Goal: Task Accomplishment & Management: Manage account settings

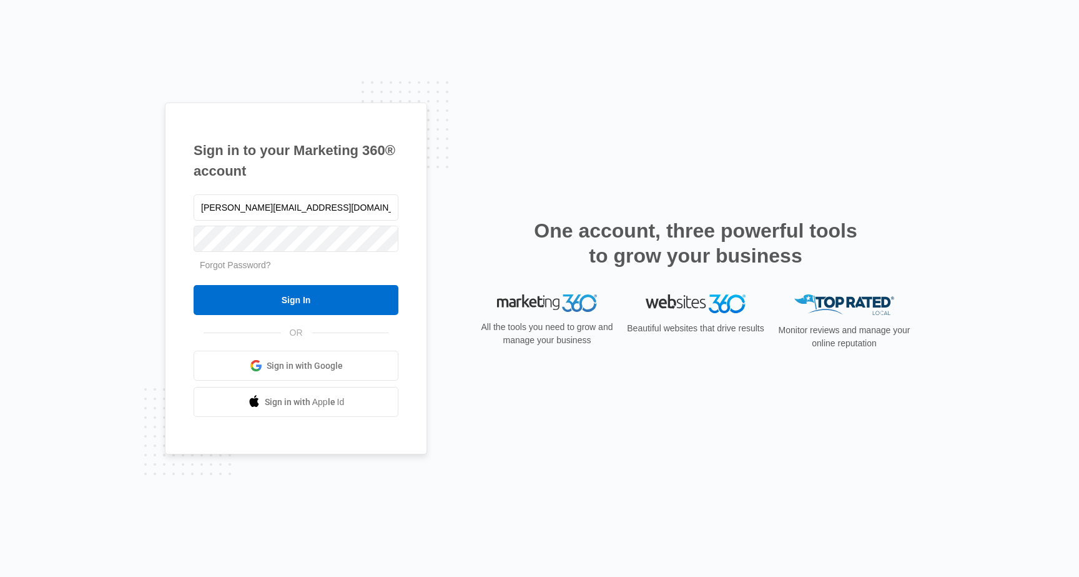
type input "[PERSON_NAME][EMAIL_ADDRESS][DOMAIN_NAME]"
click at [296, 300] on input "Sign In" at bounding box center [296, 300] width 205 height 30
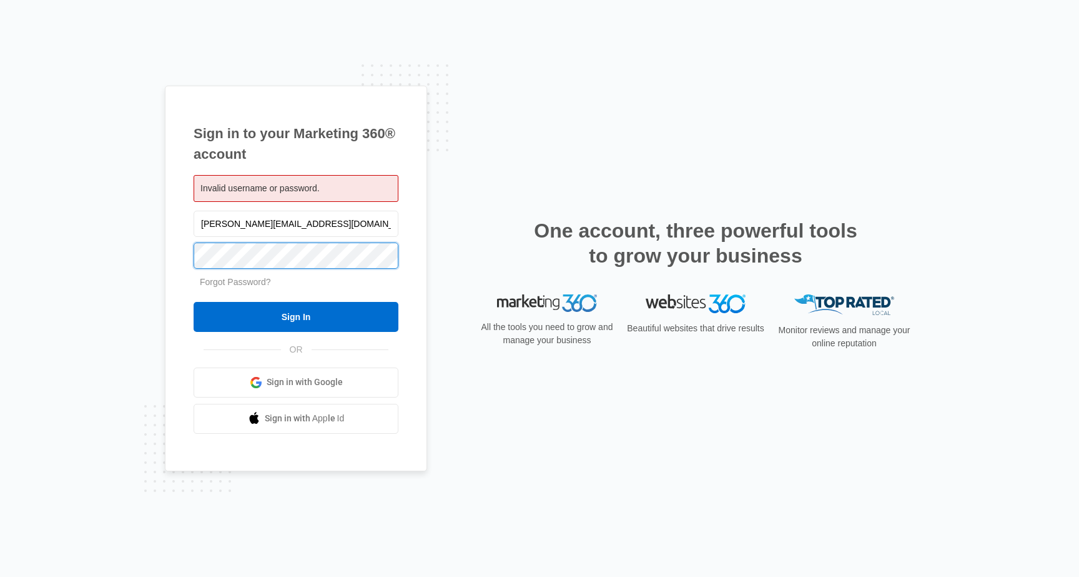
click at [296, 316] on input "Sign In" at bounding box center [296, 317] width 205 height 30
click at [406, 295] on div "Sign in to your Marketing 360® account Invalid username or password. scott!@gri…" at bounding box center [296, 278] width 262 height 385
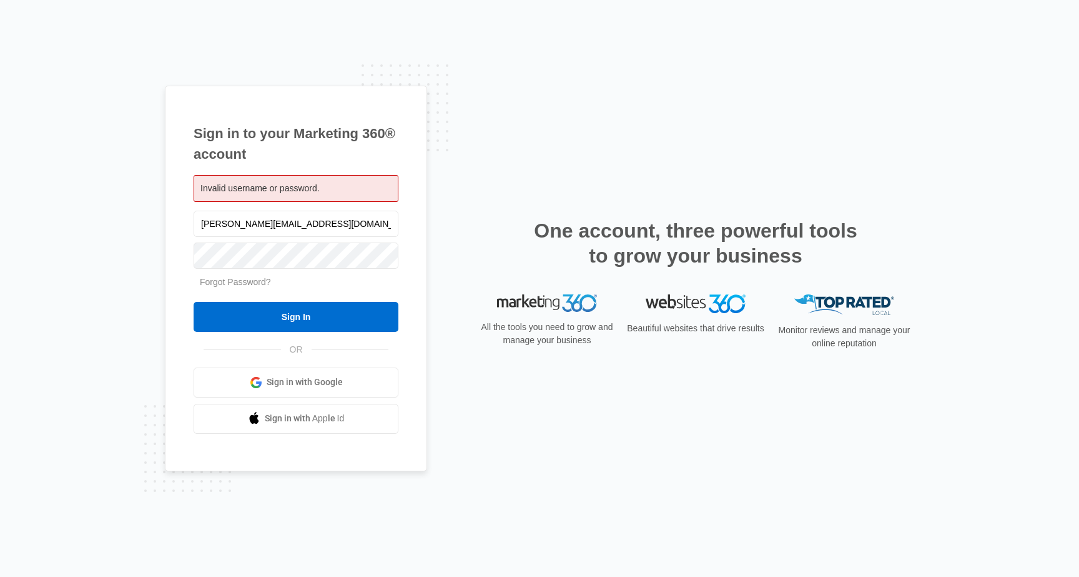
click at [252, 283] on link "Forgot Password?" at bounding box center [235, 282] width 71 height 10
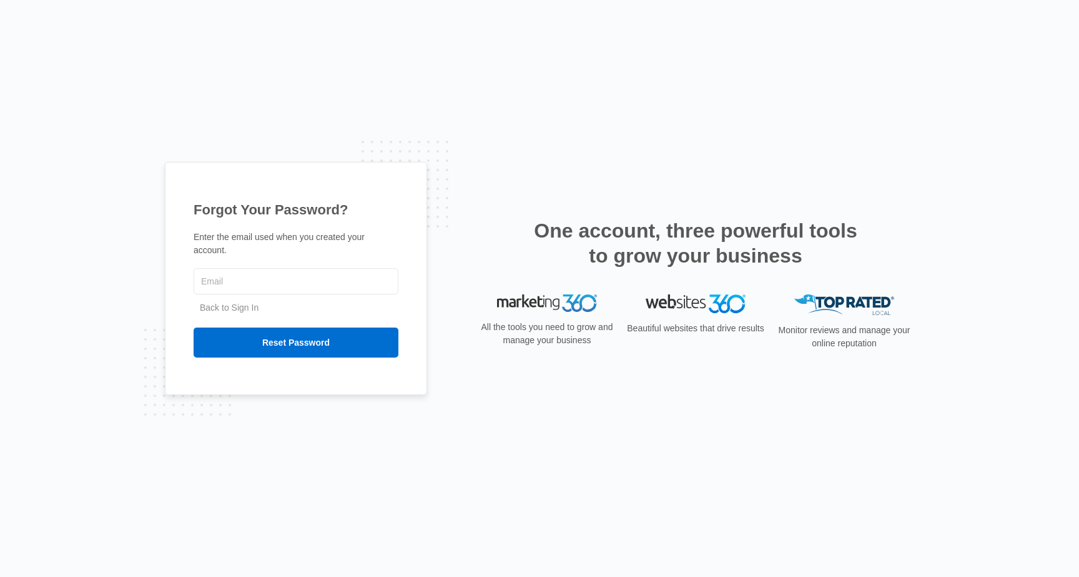
click at [344, 252] on p "Enter the email used when you created your account." at bounding box center [296, 243] width 205 height 26
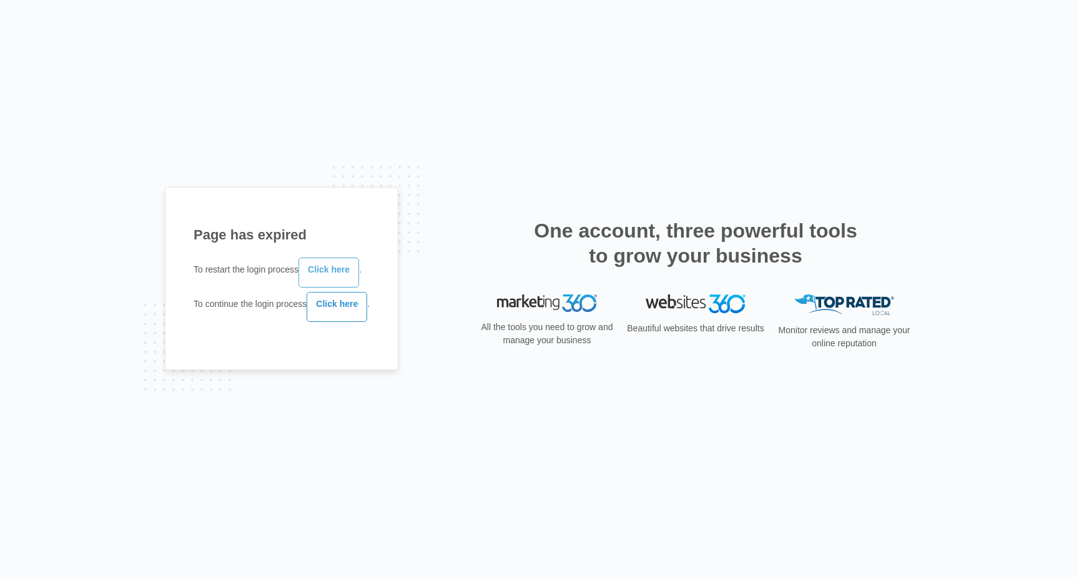
click at [320, 272] on link "Click here" at bounding box center [329, 272] width 61 height 30
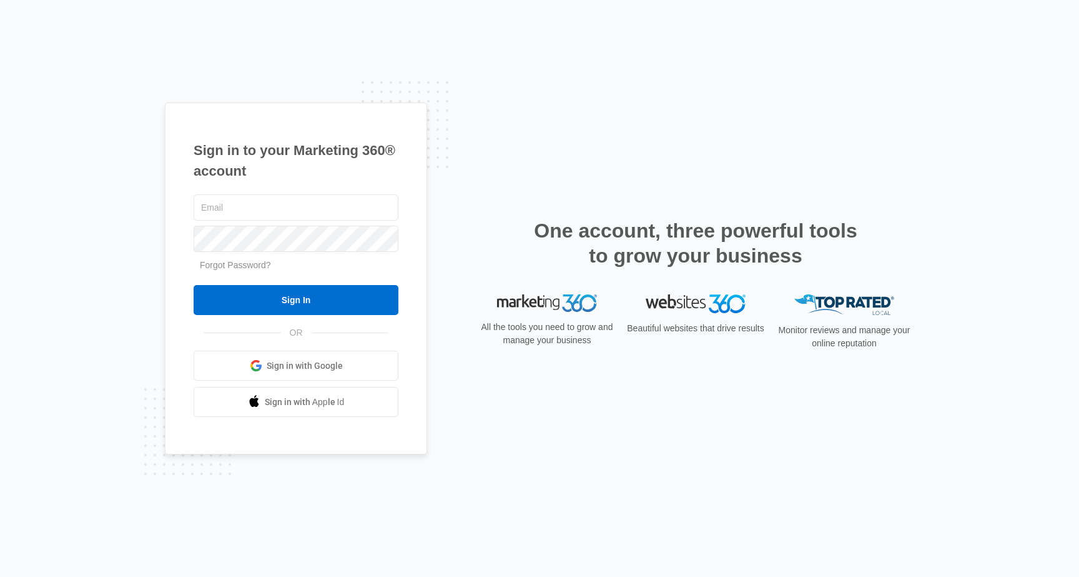
click at [435, 244] on div "Sign in to your Marketing 360® account Forgot Password? Sign In OR" at bounding box center [540, 288] width 750 height 372
click at [379, 212] on input "text" at bounding box center [296, 207] width 205 height 26
type input "Scott@grindsw.com"
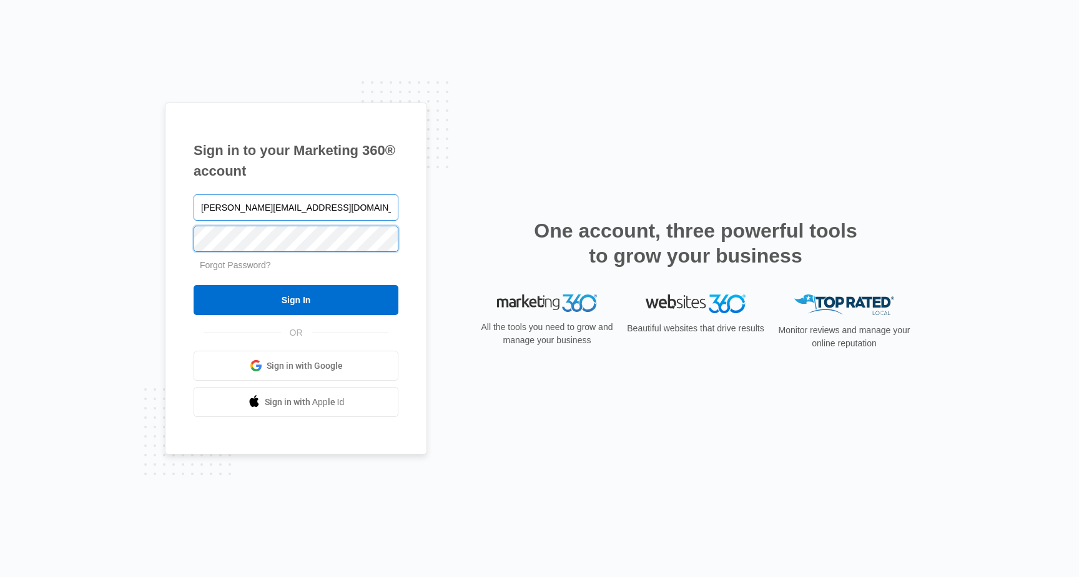
click at [296, 300] on input "Sign In" at bounding box center [296, 300] width 205 height 30
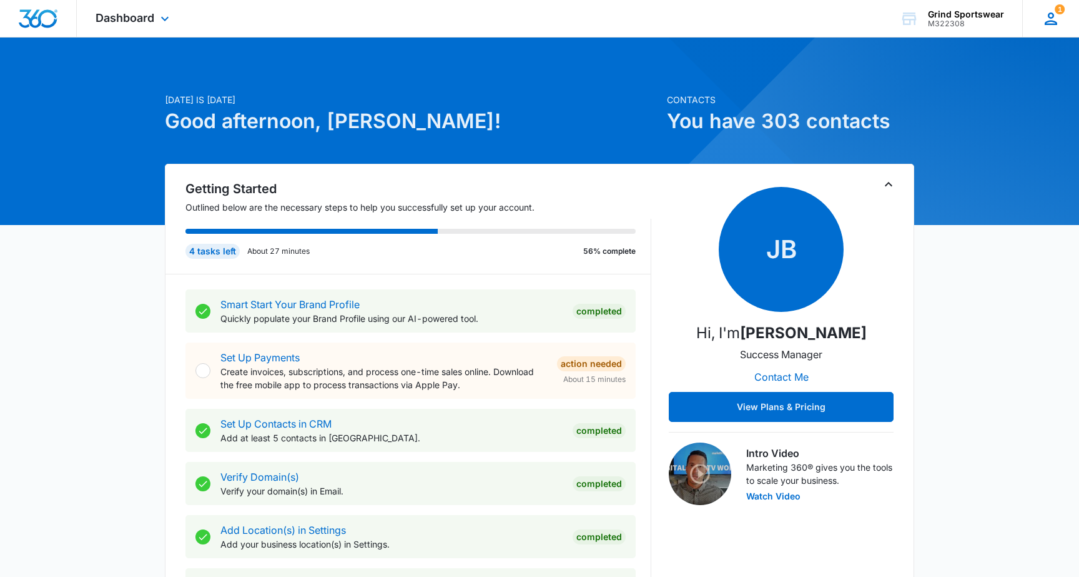
click at [1041, 19] on div "1 [PERSON_NAME] Babcock [EMAIL_ADDRESS][DOMAIN_NAME] My Profile 1 Notifications…" at bounding box center [1051, 18] width 57 height 37
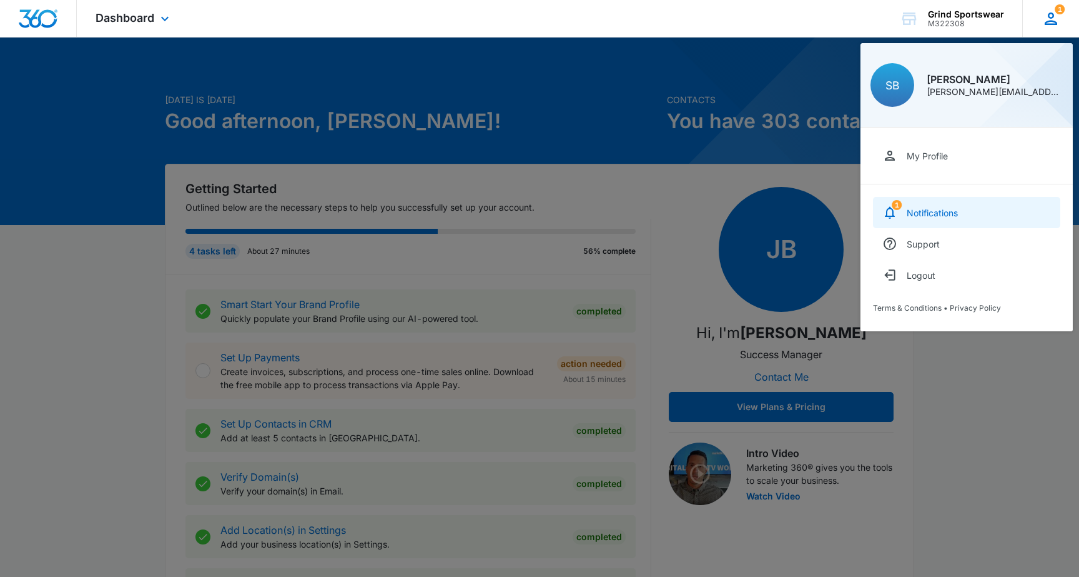
click at [913, 205] on link "1 Notifications" at bounding box center [966, 212] width 187 height 31
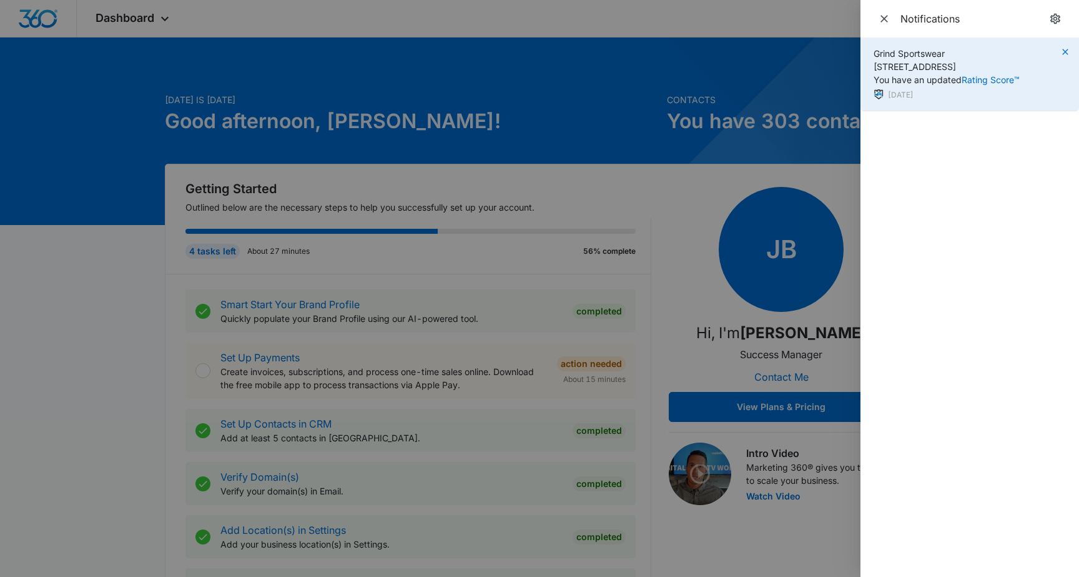
click at [1065, 51] on icon "button" at bounding box center [1066, 52] width 10 height 10
